Goal: Navigation & Orientation: Find specific page/section

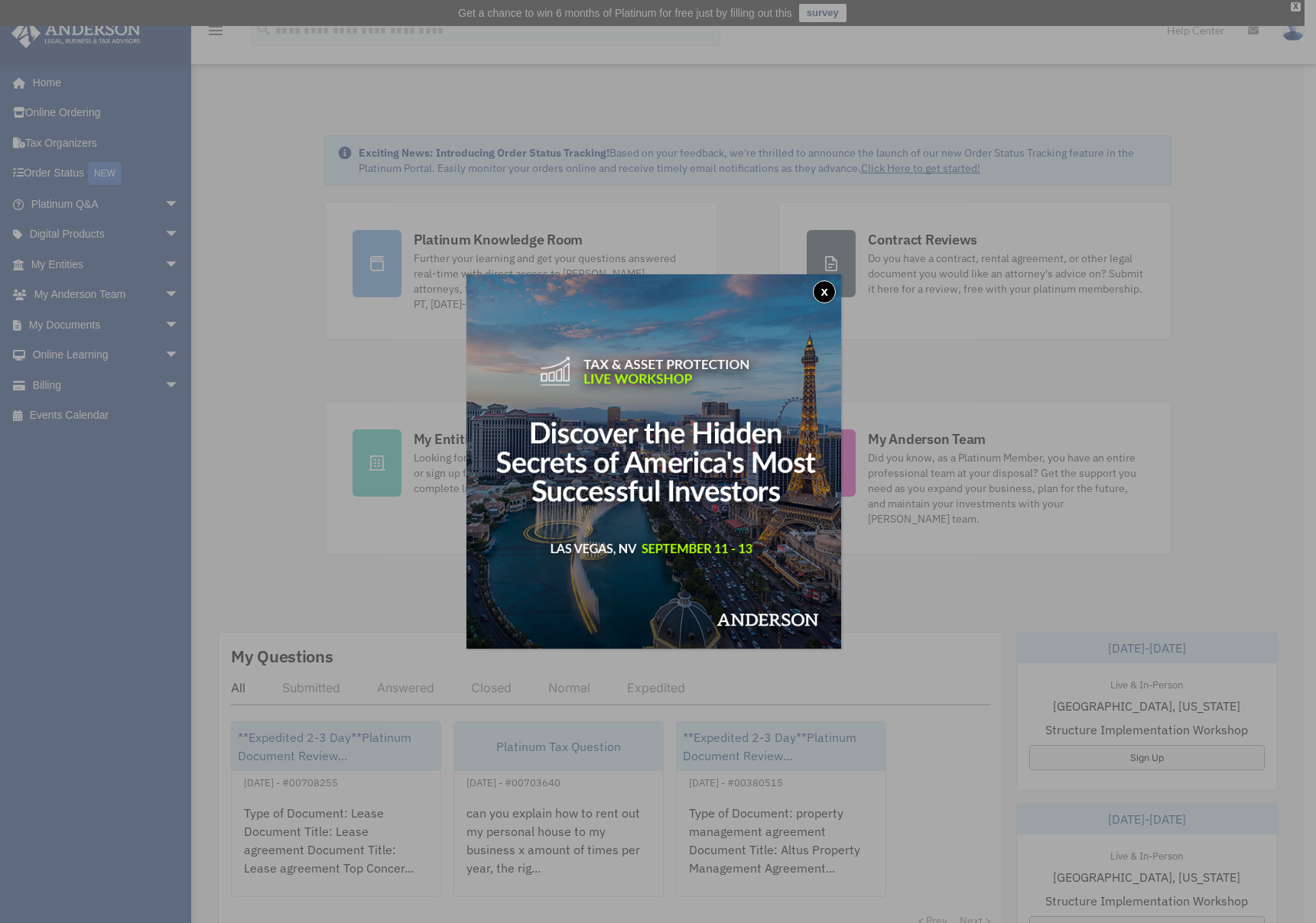
click at [831, 288] on button "x" at bounding box center [824, 291] width 23 height 23
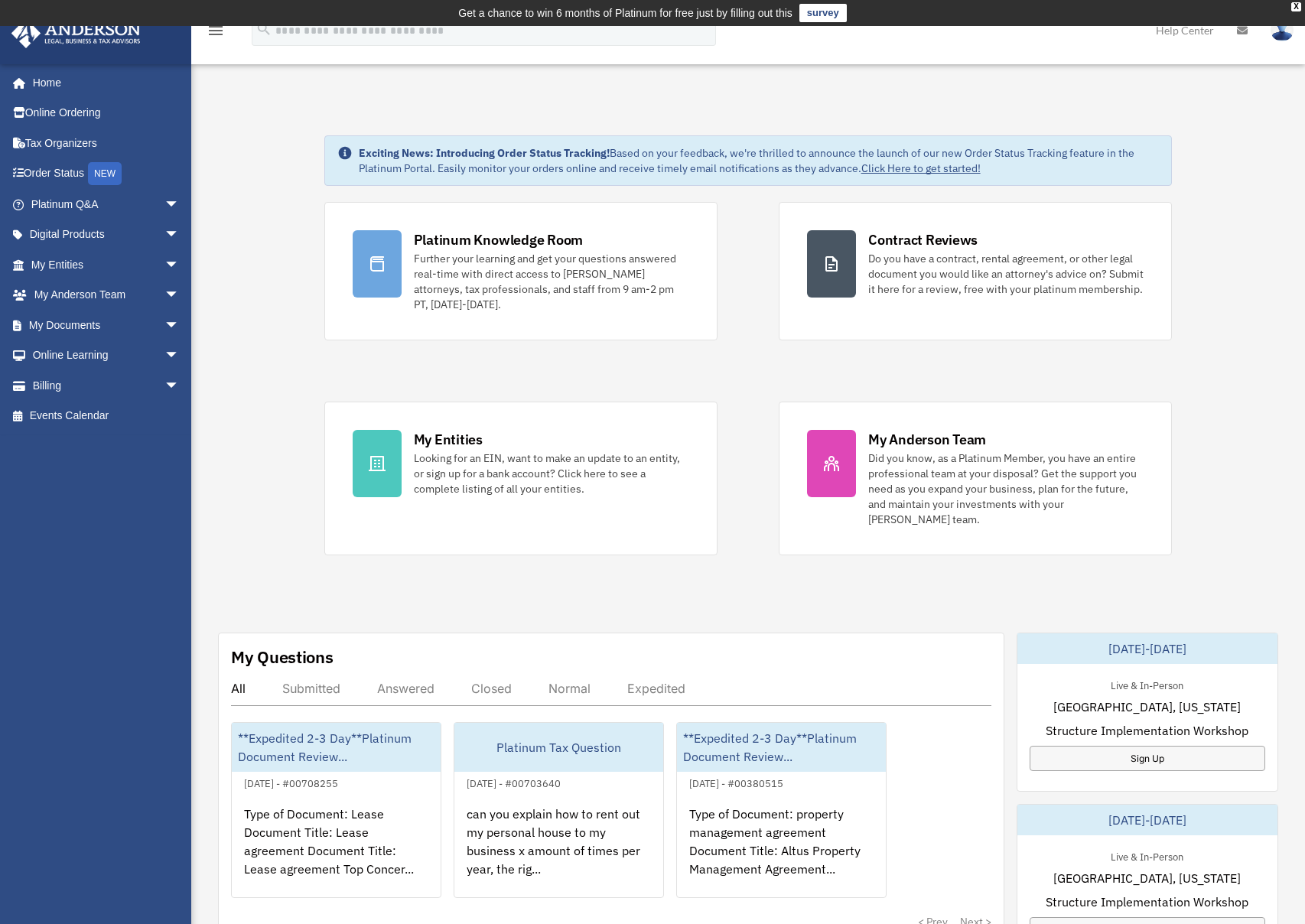
click at [1267, 276] on div "Exciting News: Introducing Order Status Tracking! Based on your feedback, we're…" at bounding box center [748, 815] width 1137 height 1437
click at [1225, 281] on div "Exciting News: Introducing Order Status Tracking! Based on your feedback, we're…" at bounding box center [748, 815] width 1137 height 1437
click at [255, 142] on div "Exciting News: Introducing Order Status Tracking! Based on your feedback, we're…" at bounding box center [748, 815] width 1137 height 1437
click at [1296, 3] on div "X" at bounding box center [1296, 7] width 10 height 9
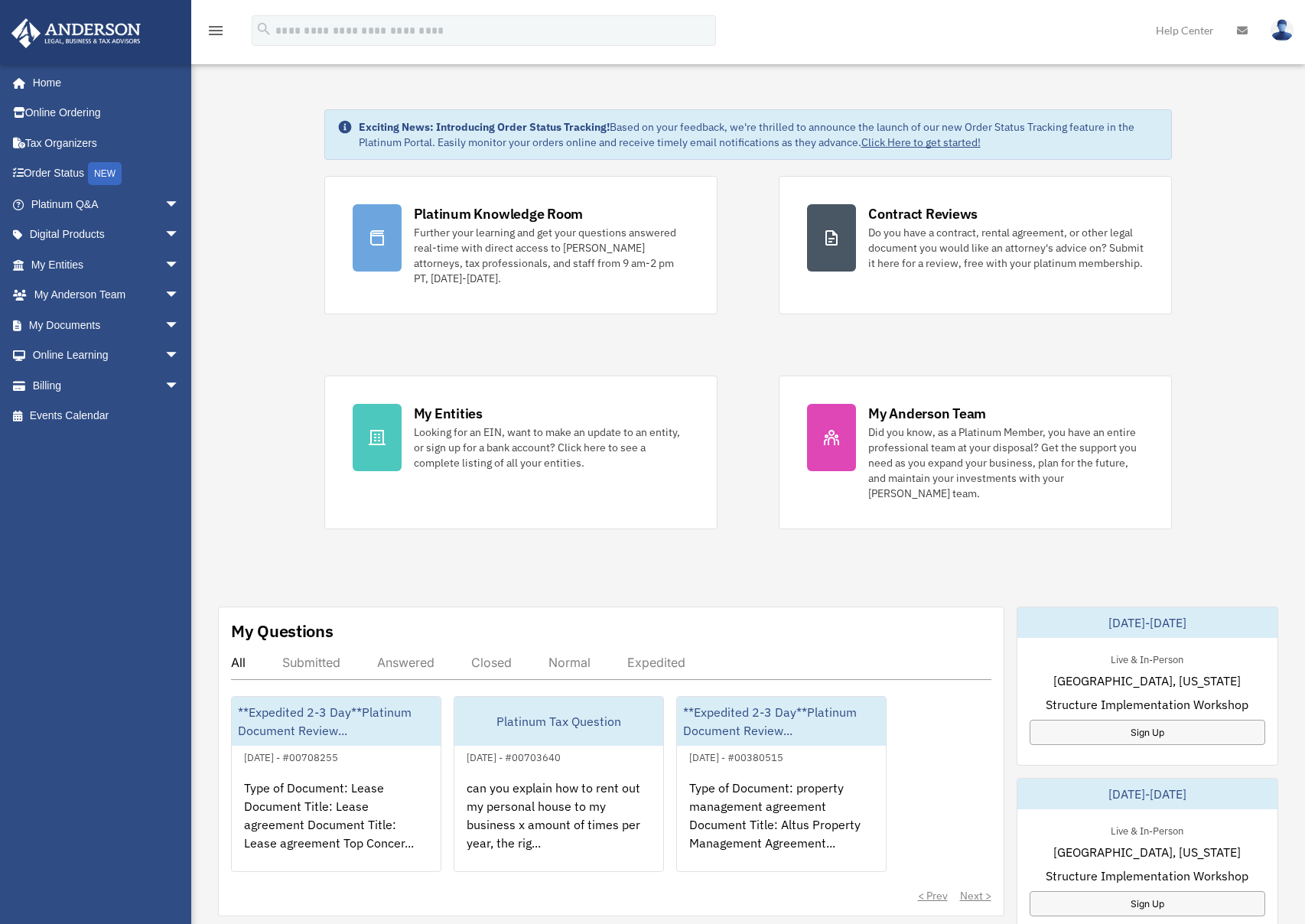
click at [197, 198] on div "Exciting News: Introducing Order Status Tracking! Based on your feedback, we're…" at bounding box center [748, 790] width 1137 height 1437
click at [165, 272] on span "arrow_drop_down" at bounding box center [180, 264] width 31 height 31
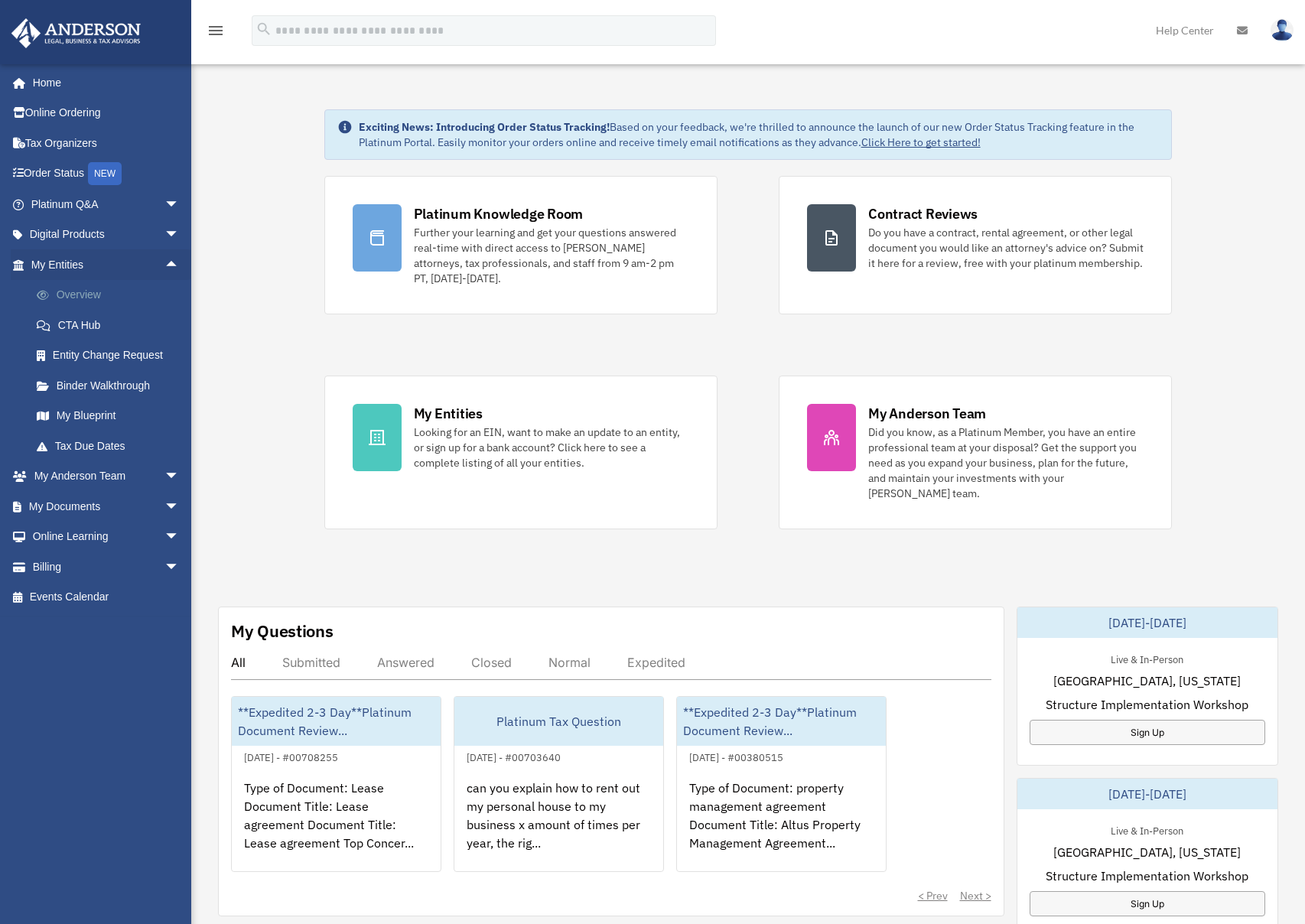
click at [90, 300] on link "Overview" at bounding box center [111, 295] width 181 height 31
